Goal: Browse casually

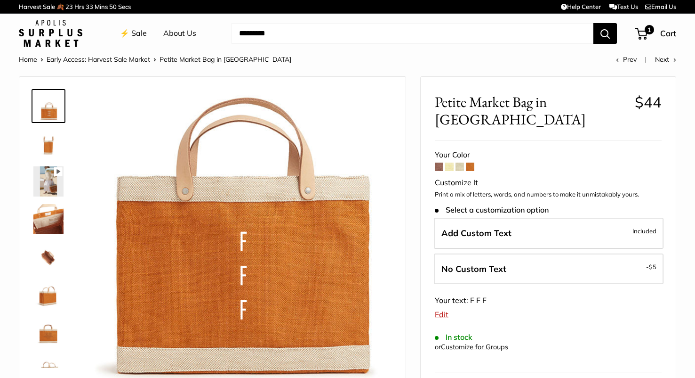
scroll to position [0, 747]
